Goal: Information Seeking & Learning: Find specific page/section

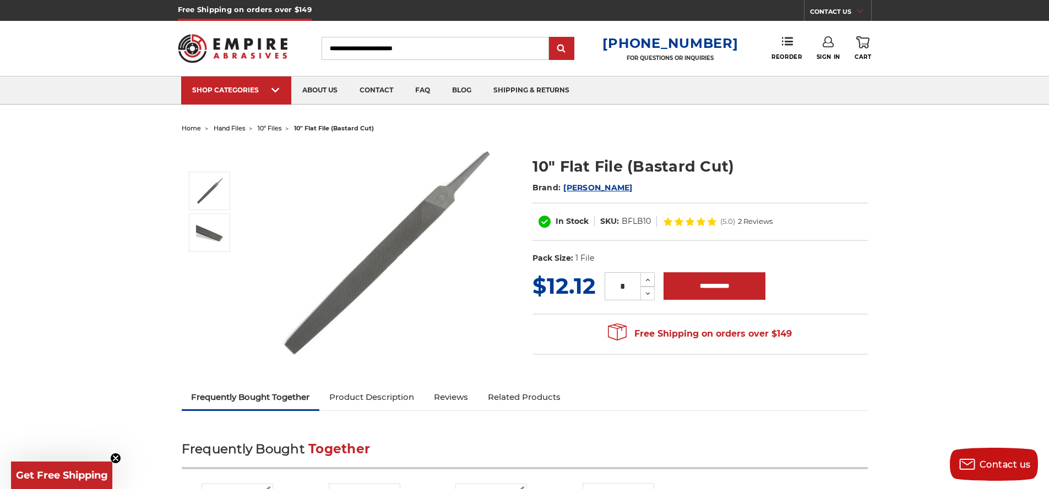
click at [863, 13] on span at bounding box center [860, 11] width 9 height 11
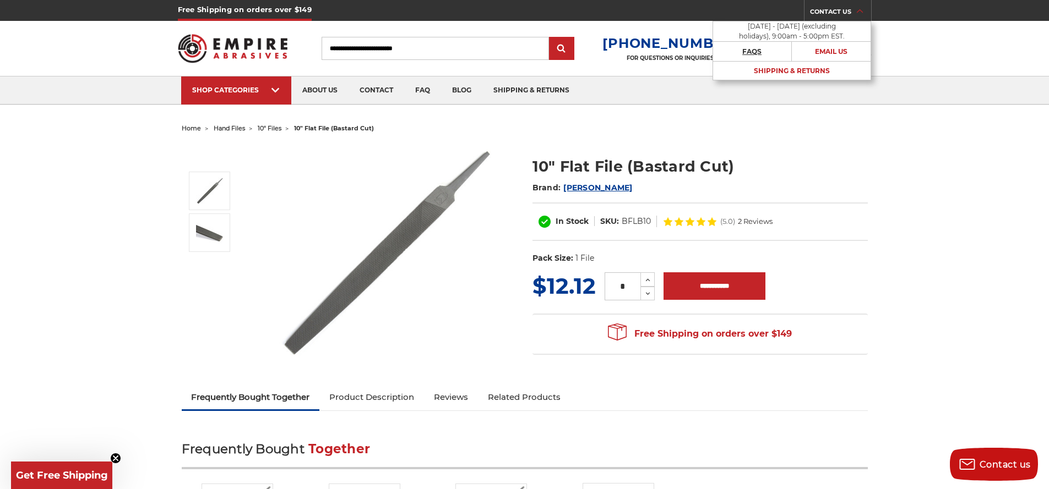
click at [760, 55] on link "FAQs" at bounding box center [752, 51] width 79 height 19
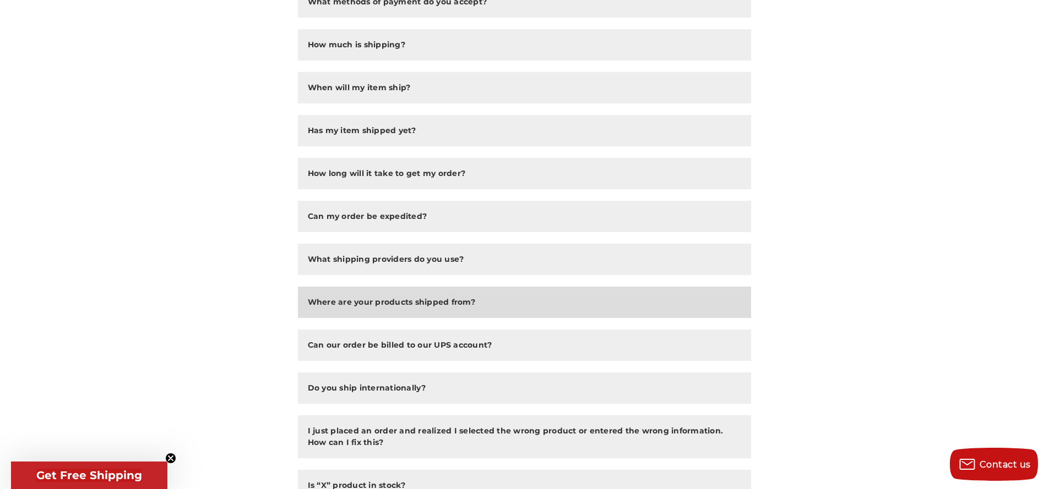
scroll to position [275, 0]
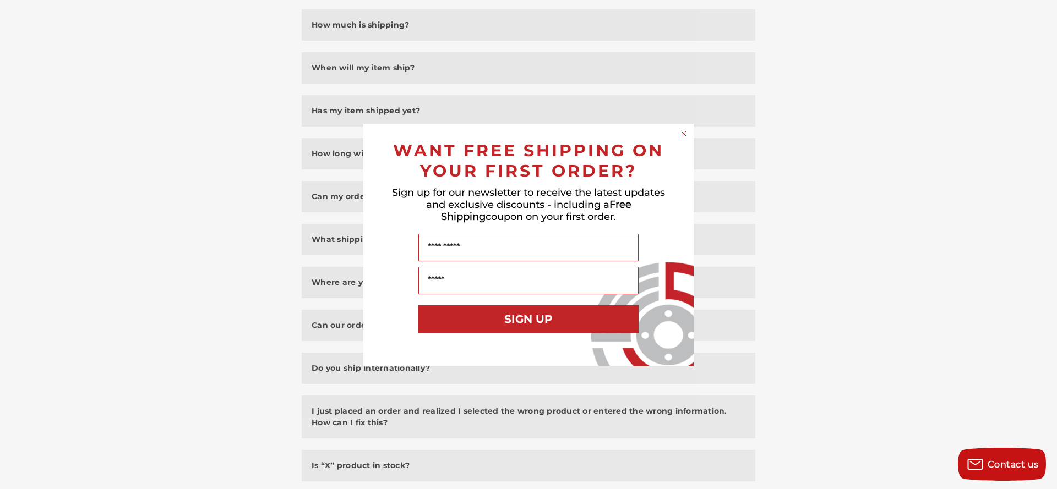
click at [682, 133] on circle "Close dialog" at bounding box center [684, 133] width 10 height 10
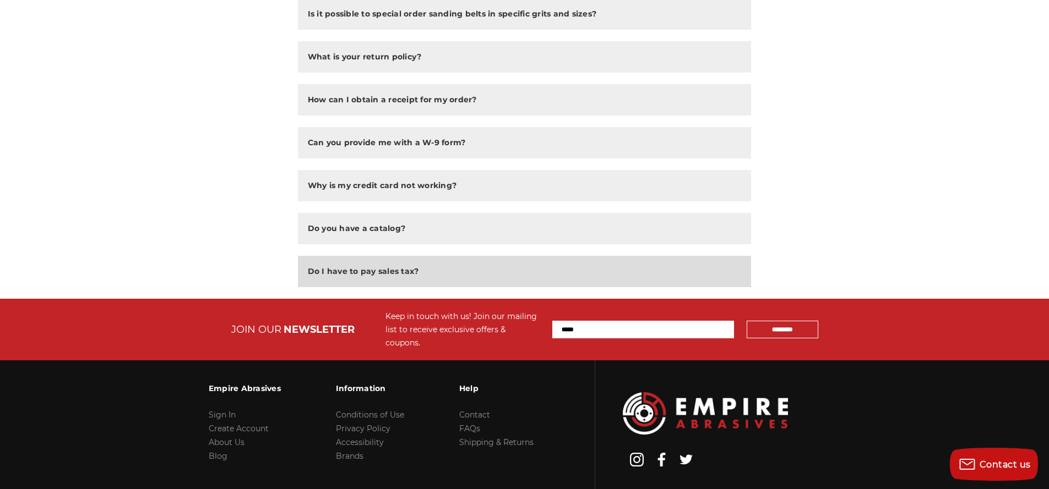
scroll to position [771, 0]
